Goal: Information Seeking & Learning: Learn about a topic

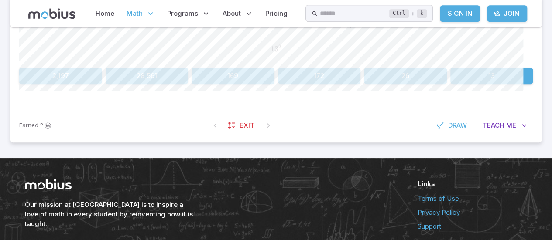
scroll to position [250, 0]
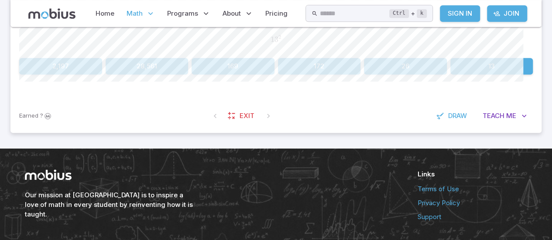
click at [232, 75] on button "169" at bounding box center [233, 66] width 83 height 17
click at [274, 75] on button "30" at bounding box center [405, 66] width 83 height 17
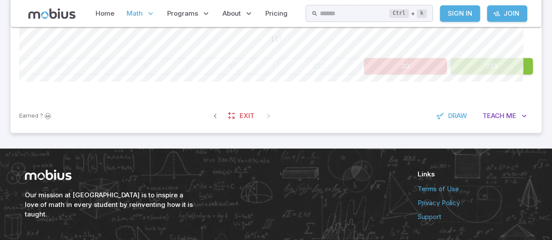
click at [274, 75] on button "225" at bounding box center [491, 66] width 83 height 17
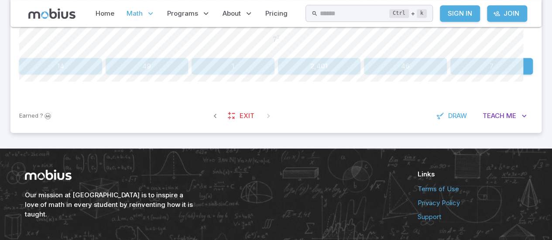
click at [155, 75] on button "49" at bounding box center [147, 66] width 83 height 17
click at [152, 75] on button "144" at bounding box center [147, 66] width 83 height 17
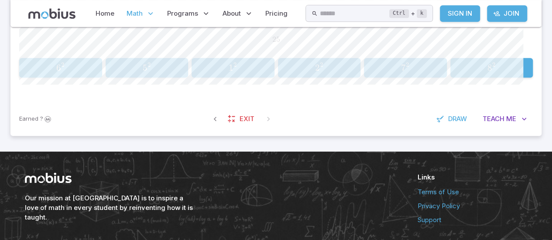
click at [129, 73] on span "5 2" at bounding box center [146, 67] width 77 height 11
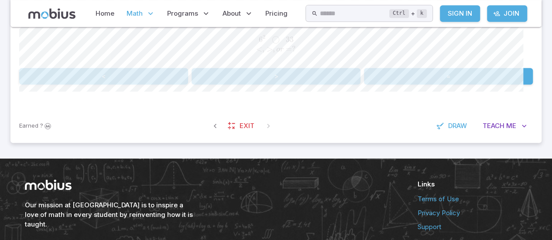
click at [250, 85] on button ">" at bounding box center [276, 76] width 169 height 17
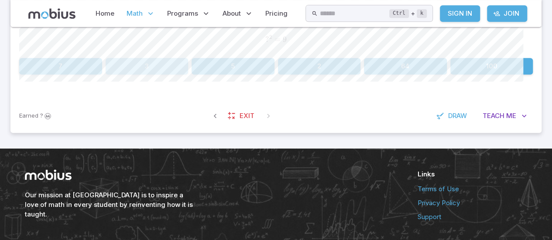
click at [155, 75] on button "3" at bounding box center [147, 66] width 83 height 17
click at [274, 75] on button "8" at bounding box center [405, 66] width 83 height 17
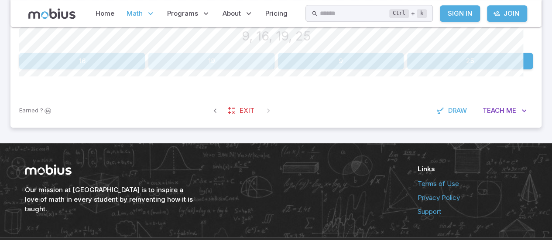
click at [207, 69] on button "19" at bounding box center [211, 61] width 126 height 17
click at [274, 128] on div "Earned ? Exit Draw Teach Me" at bounding box center [275, 111] width 531 height 34
click at [167, 69] on button "4" at bounding box center [147, 61] width 83 height 17
click at [140, 69] on button "100" at bounding box center [147, 61] width 83 height 17
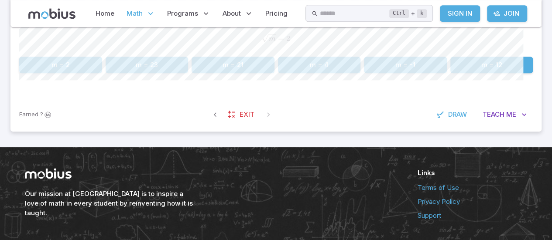
click at [274, 73] on button "m = -1" at bounding box center [405, 65] width 83 height 17
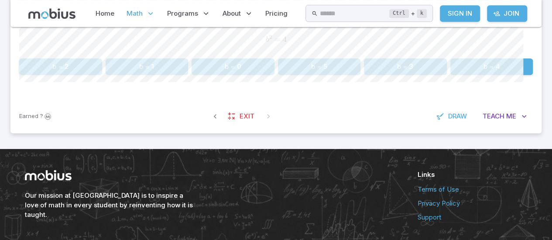
click at [65, 75] on button "b = 2" at bounding box center [60, 66] width 83 height 17
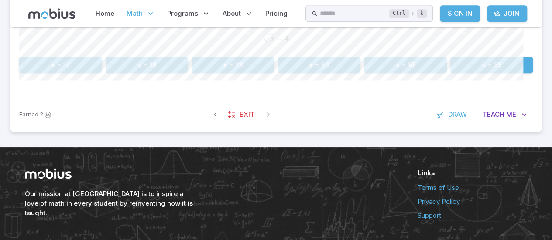
click at [274, 73] on button "x = 16" at bounding box center [405, 65] width 83 height 17
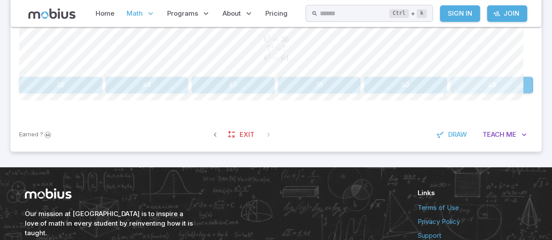
click at [274, 93] on button "49" at bounding box center [491, 85] width 83 height 17
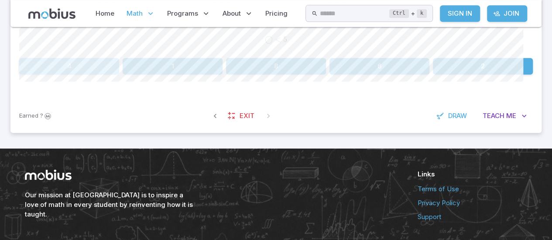
click at [97, 75] on button "4" at bounding box center [69, 66] width 100 height 17
